Goal: Task Accomplishment & Management: Complete application form

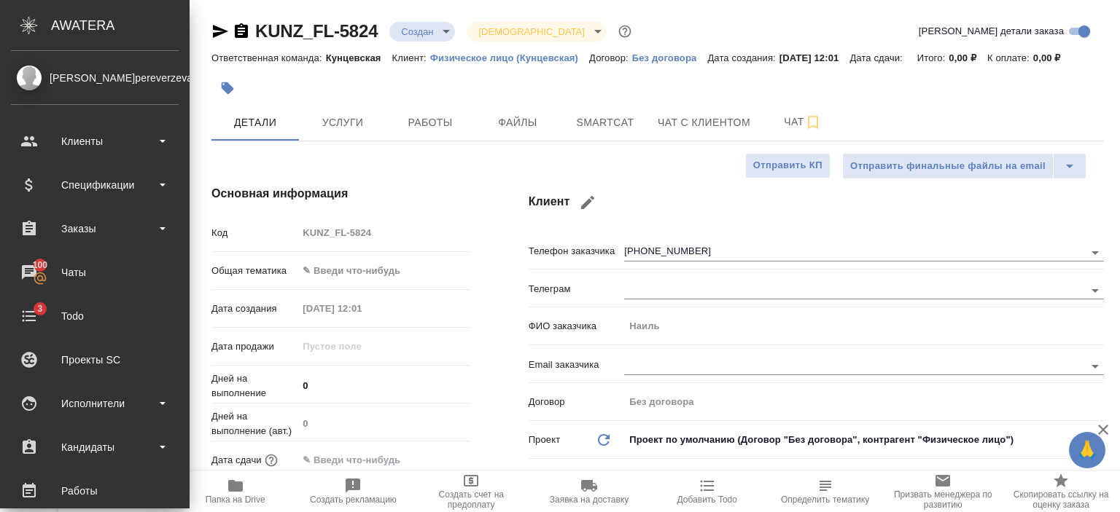
select select "RU"
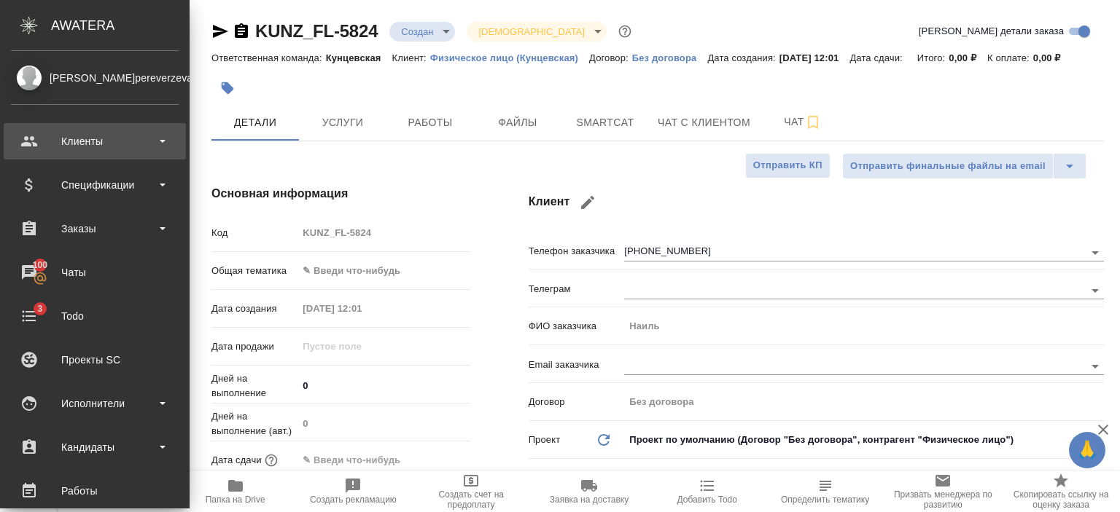
click at [160, 142] on b at bounding box center [163, 141] width 6 height 3
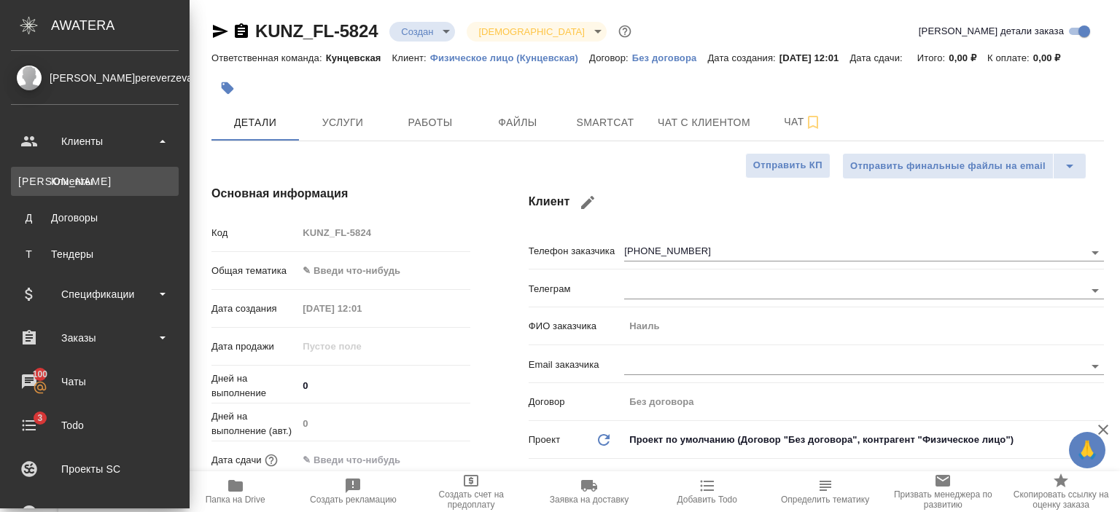
click at [149, 187] on div "Клиенты" at bounding box center [94, 181] width 153 height 15
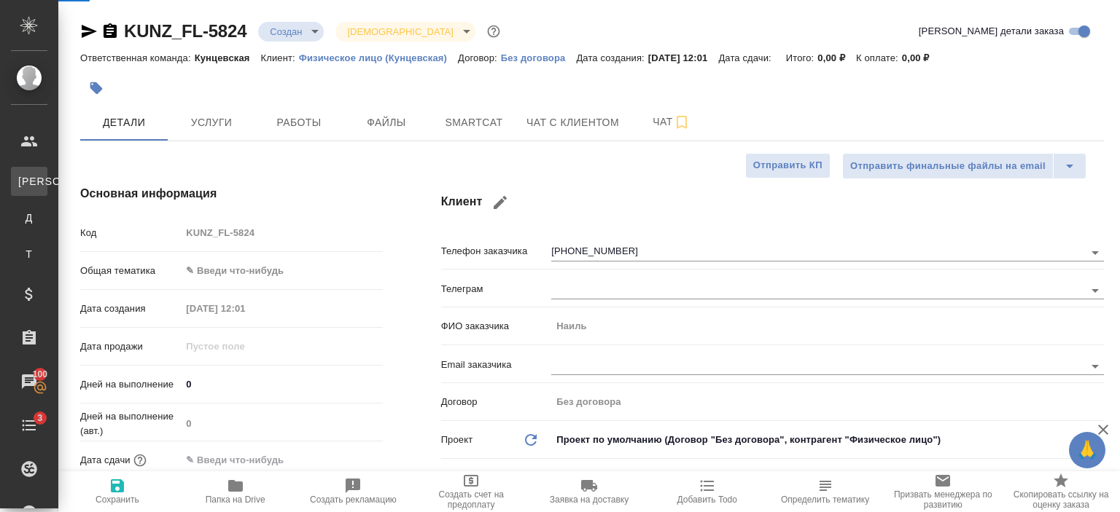
select select "RU"
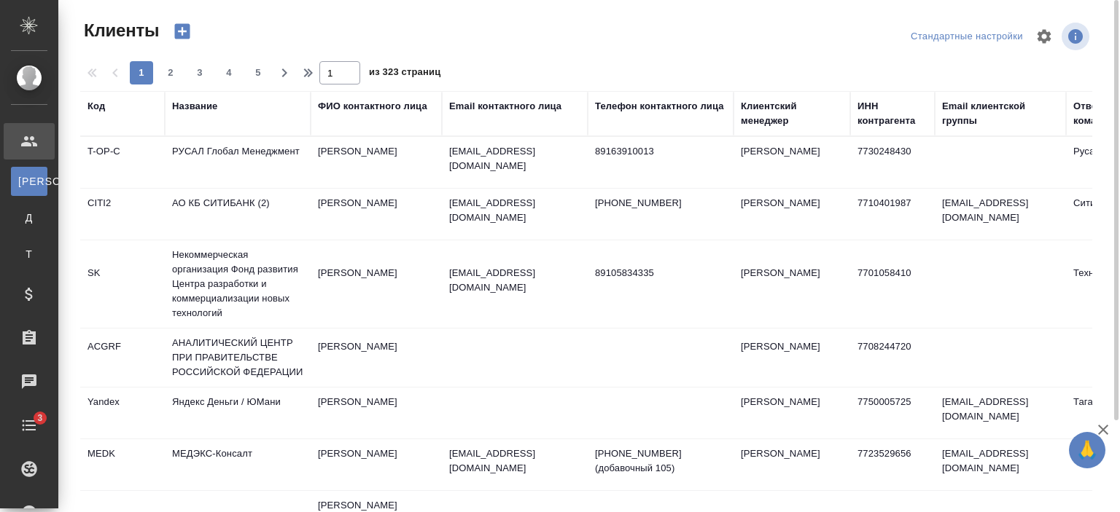
click at [496, 108] on div "Email контактного лица" at bounding box center [505, 106] width 112 height 15
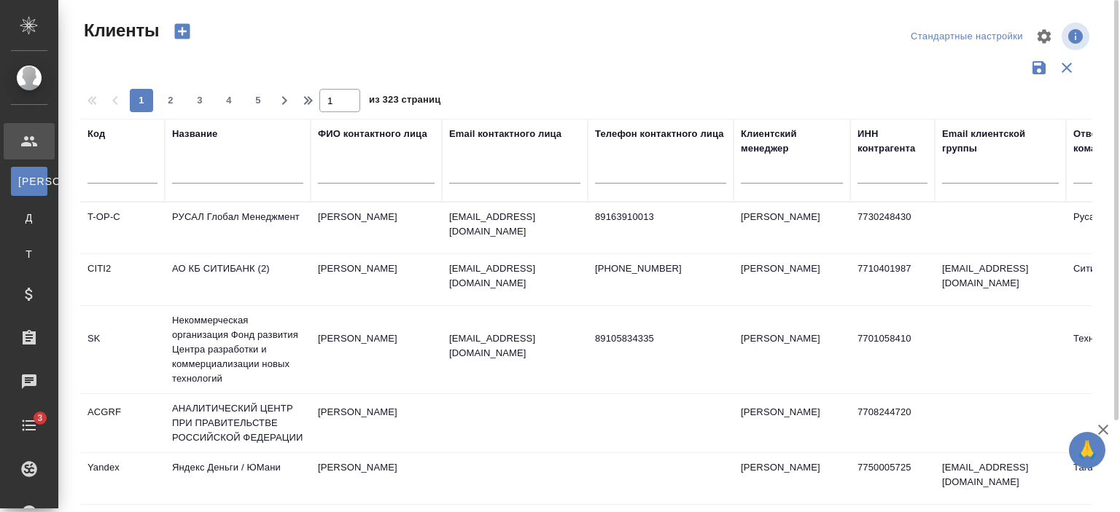
click at [512, 168] on input "text" at bounding box center [514, 174] width 131 height 18
paste input "@[DOMAIN_NAME]"
type input "@[DOMAIN_NAME]"
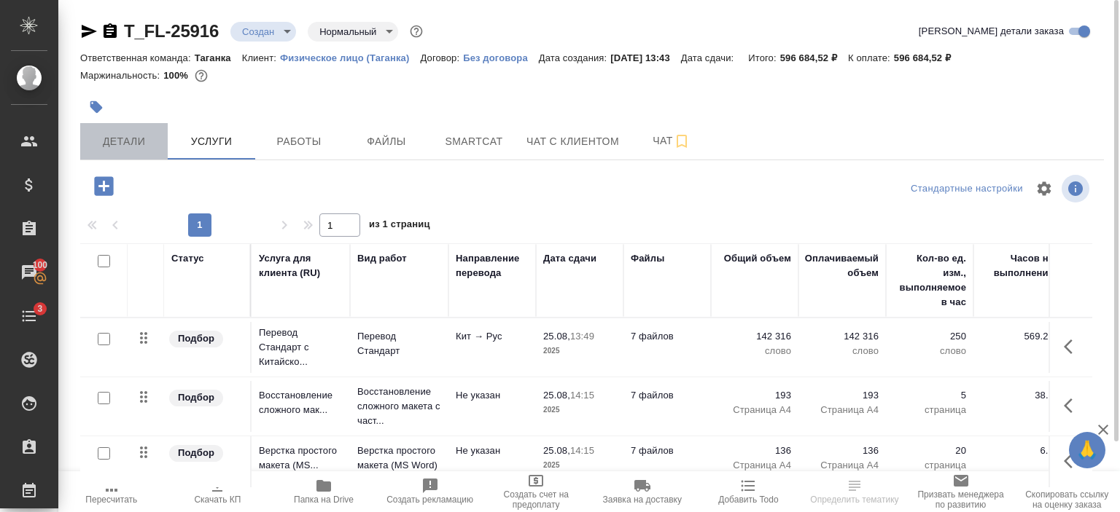
click at [133, 144] on span "Детали" at bounding box center [124, 142] width 70 height 18
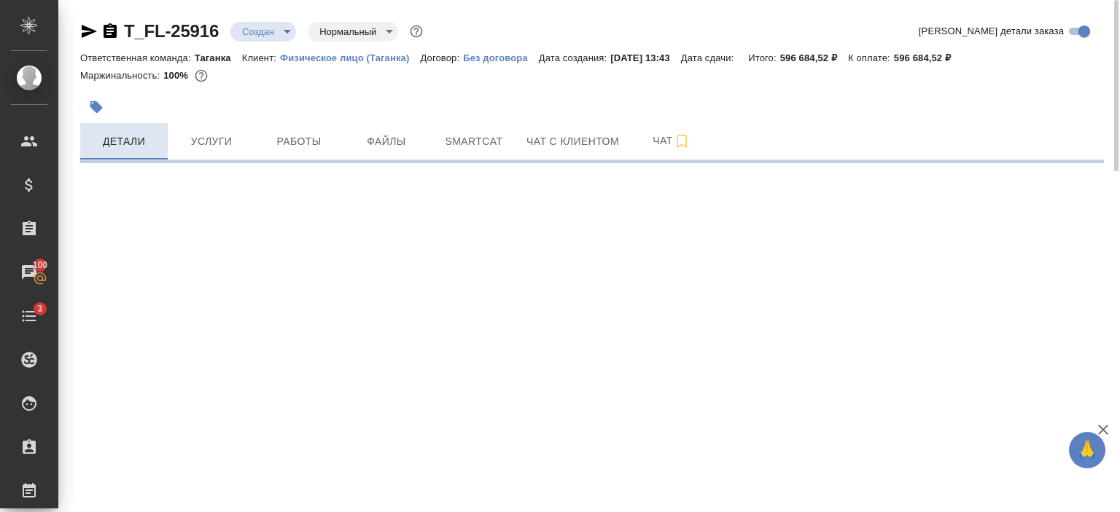
select select "RU"
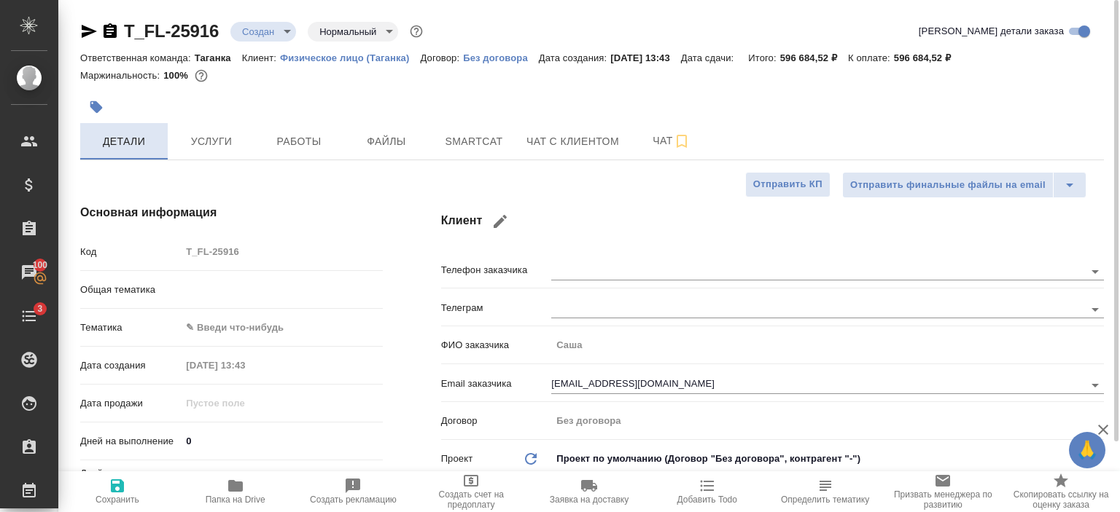
type textarea "x"
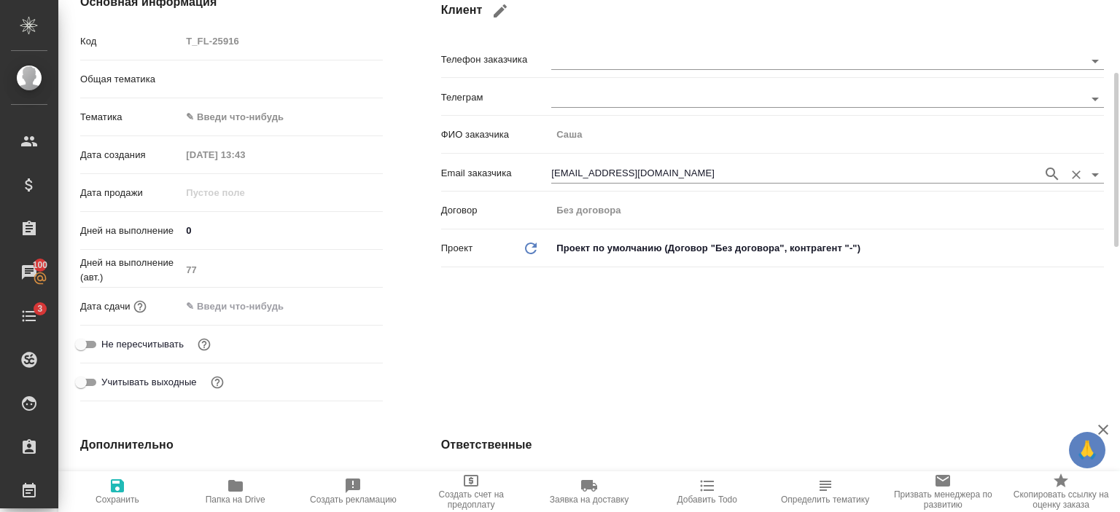
scroll to position [213, 0]
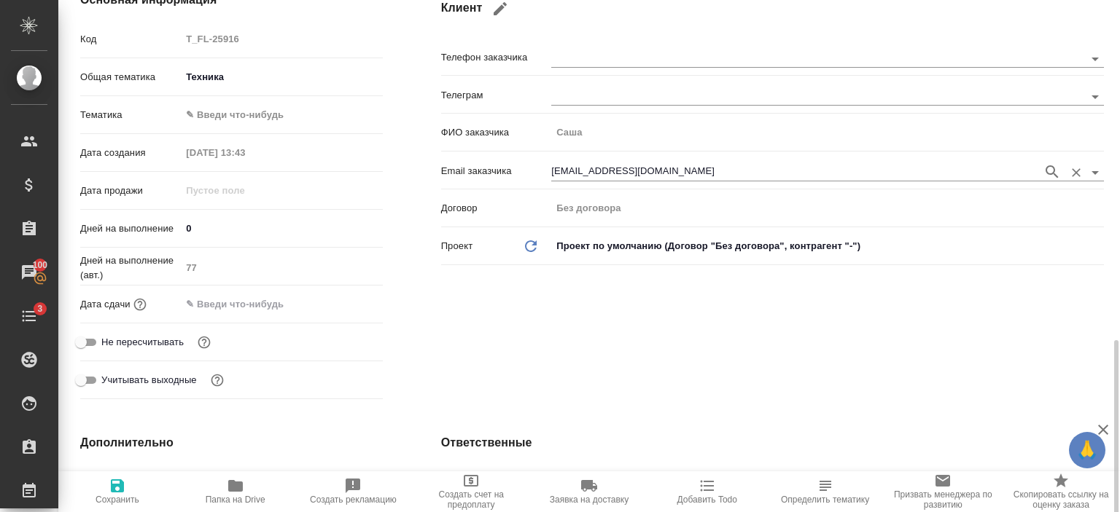
type textarea "x"
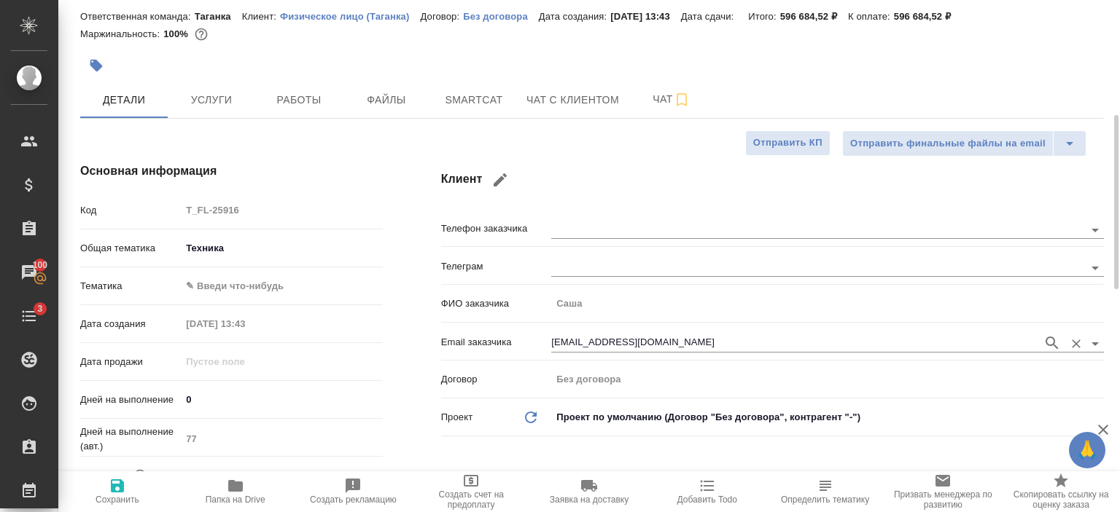
scroll to position [0, 0]
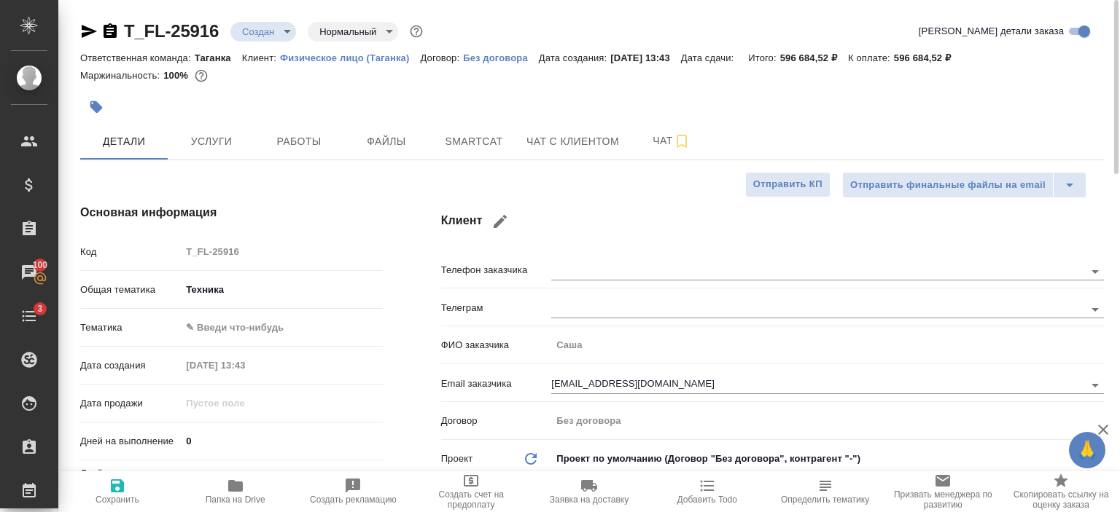
type textarea "x"
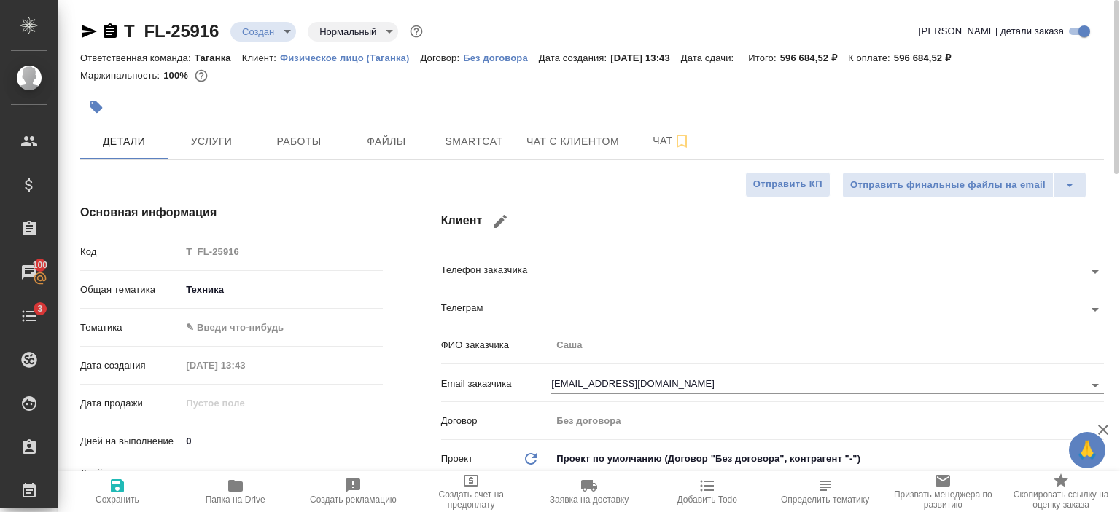
type textarea "x"
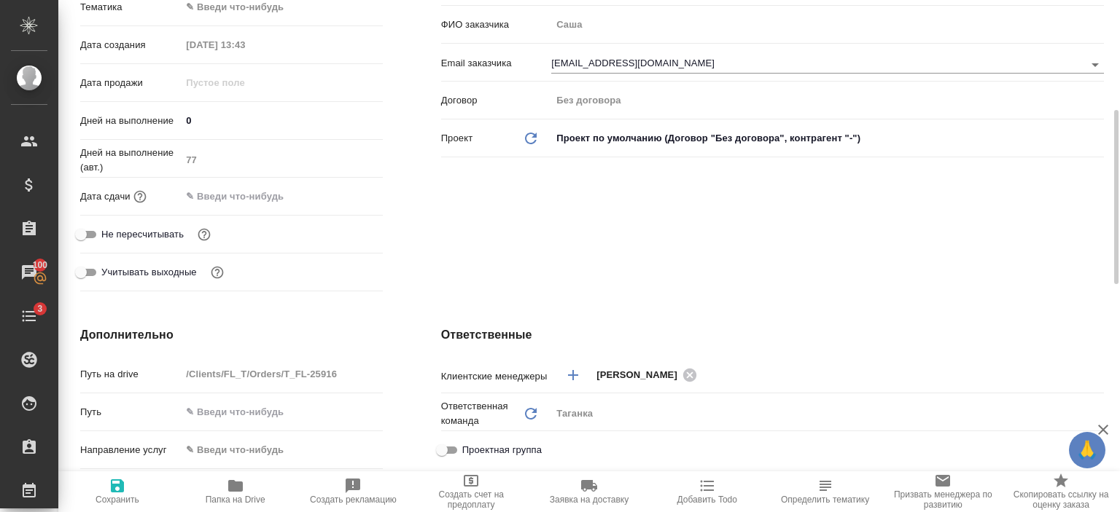
scroll to position [321, 0]
type textarea "x"
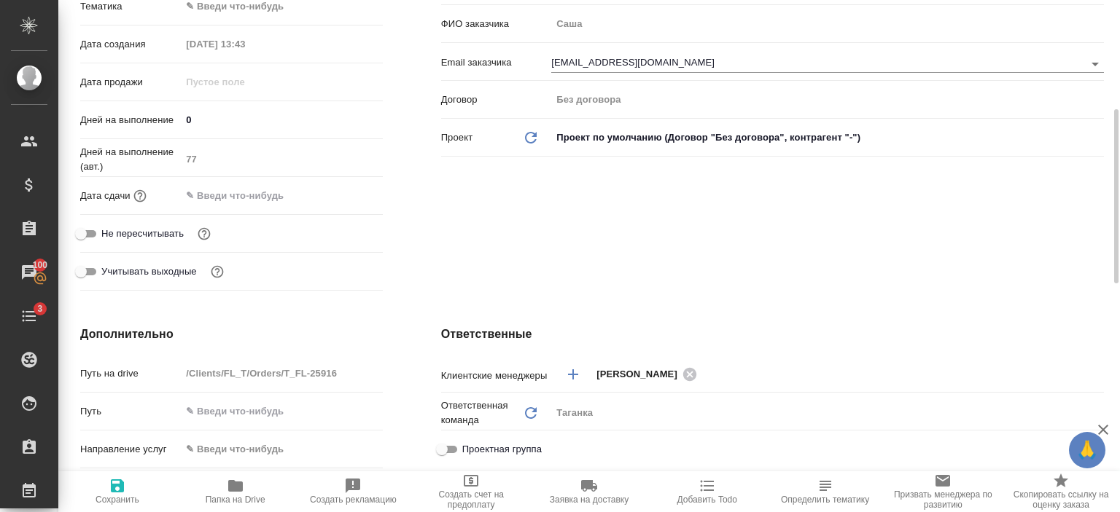
type textarea "x"
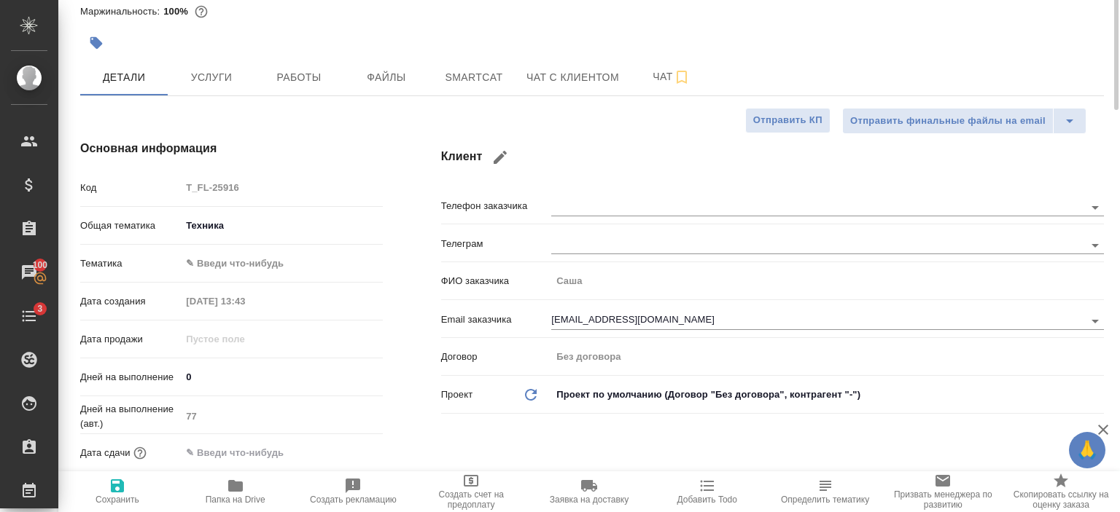
scroll to position [0, 0]
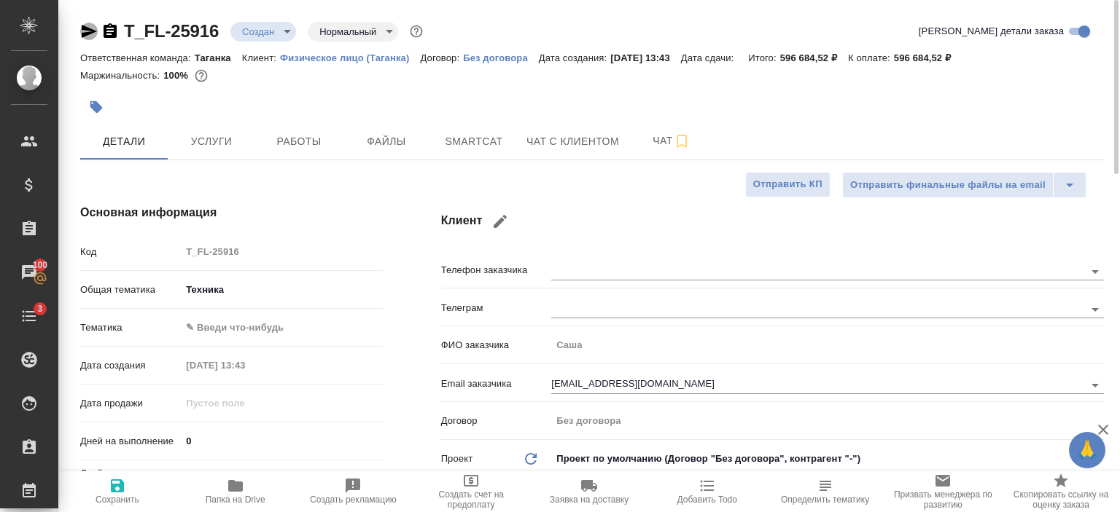
click at [85, 34] on icon "button" at bounding box center [89, 31] width 15 height 13
type textarea "x"
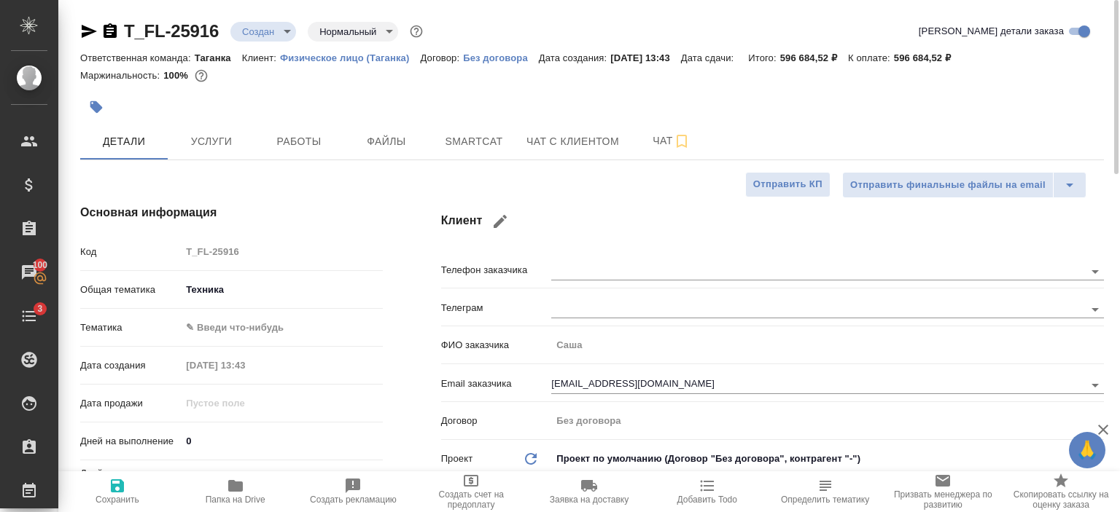
type textarea "x"
click at [82, 34] on icon "button" at bounding box center [89, 31] width 15 height 13
type textarea "x"
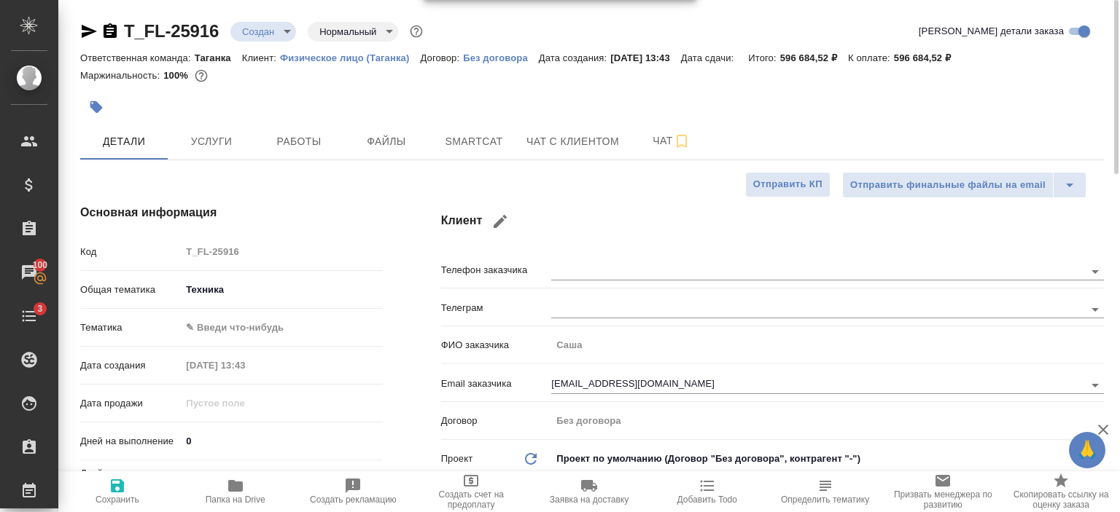
type textarea "x"
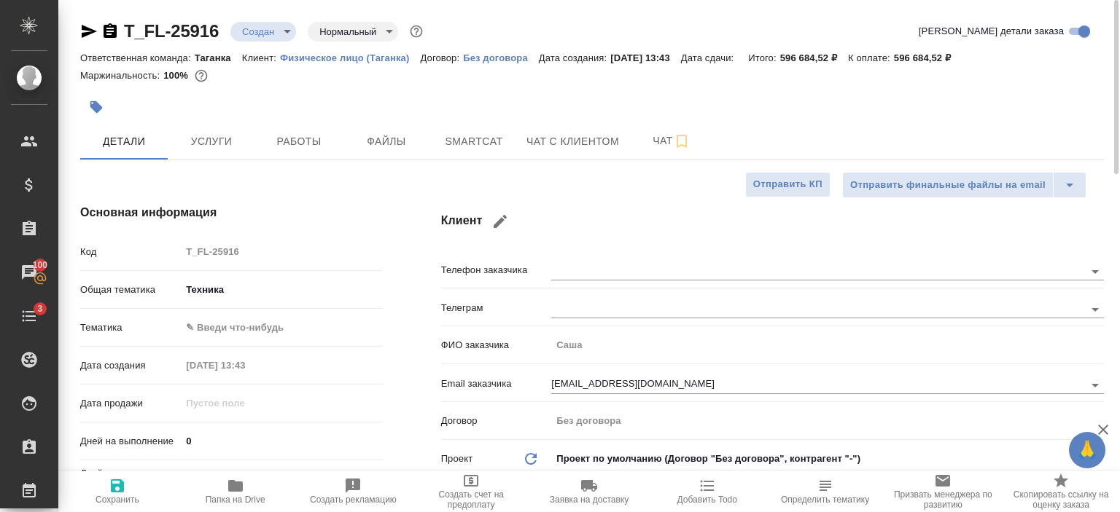
type textarea "x"
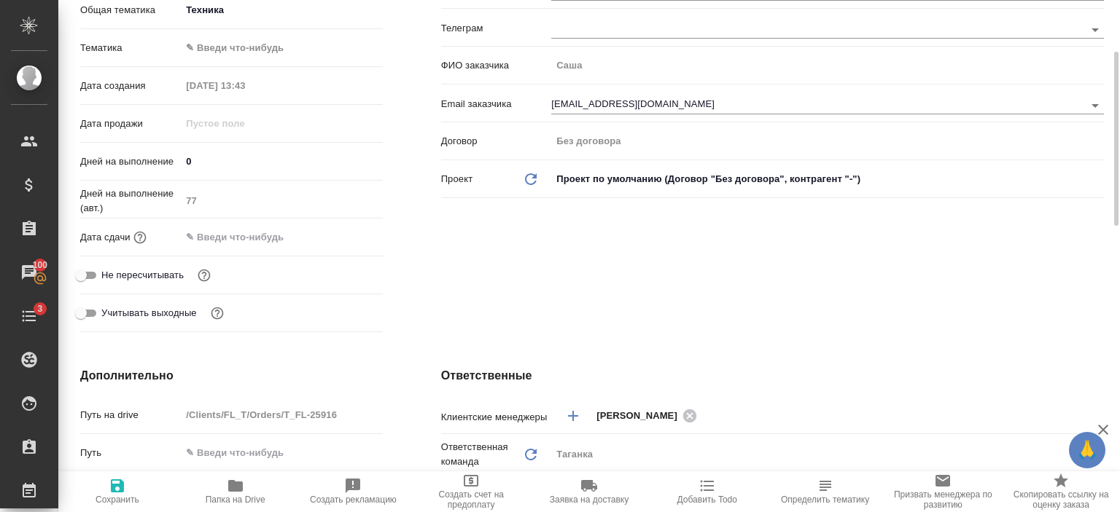
scroll to position [248, 0]
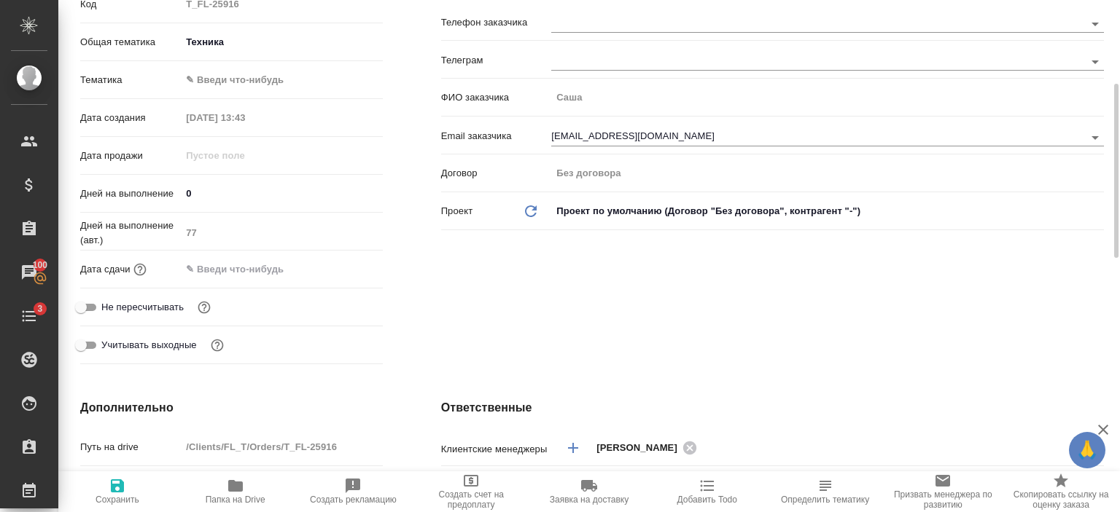
type textarea "x"
